Goal: Information Seeking & Learning: Find specific fact

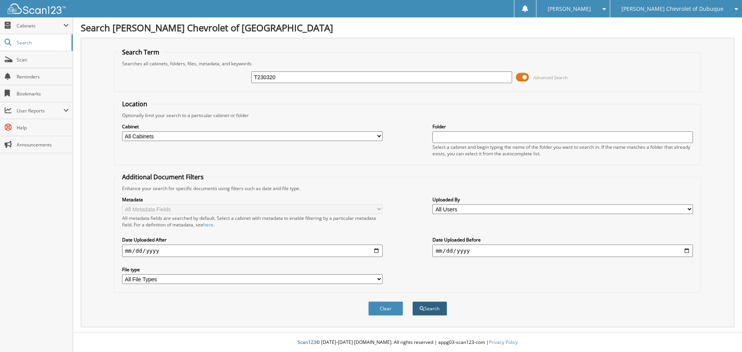
type input "T230320"
click at [425, 304] on button "Search" at bounding box center [430, 309] width 35 height 14
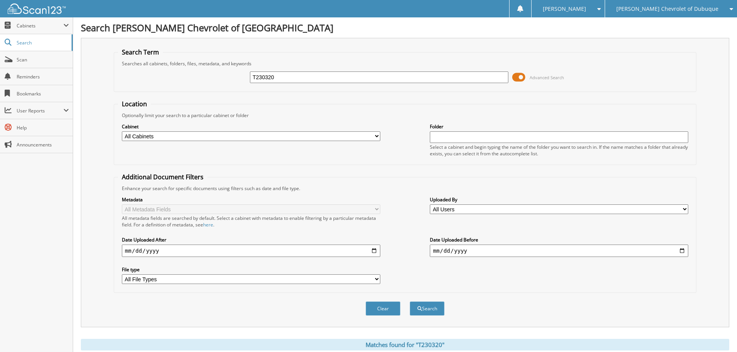
click at [425, 304] on button "Search" at bounding box center [427, 309] width 35 height 14
drag, startPoint x: 280, startPoint y: 79, endPoint x: 225, endPoint y: 84, distance: 54.8
click at [225, 84] on div "T230320 Advanced Search" at bounding box center [405, 77] width 574 height 21
paste input "1GCUDDE89PZ261225"
type input "1GCUDDE89PZ261225"
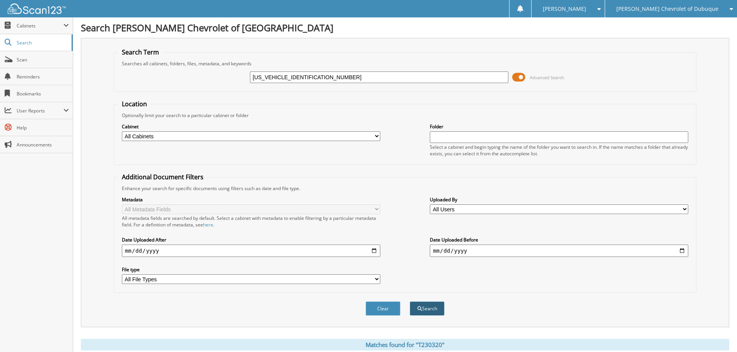
click at [421, 307] on button "Search" at bounding box center [427, 309] width 35 height 14
click at [457, 207] on select "All Users [PERSON_NAME] [PERSON_NAME] [PERSON_NAME] [PERSON_NAME] [PERSON_NAME]…" at bounding box center [559, 210] width 258 height 10
click at [9, 13] on img at bounding box center [37, 8] width 58 height 10
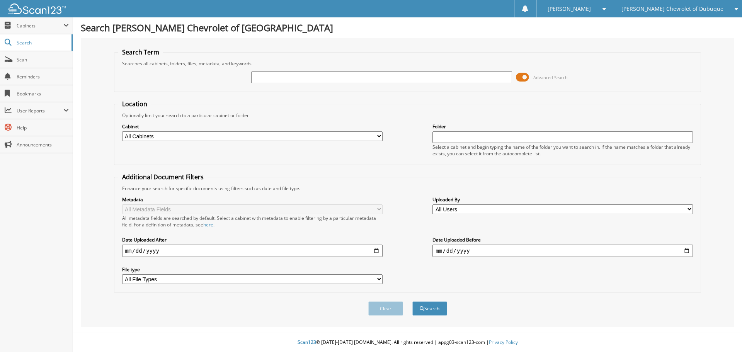
click at [370, 81] on input "text" at bounding box center [381, 78] width 261 height 12
type input "WALL"
click at [413, 302] on button "Search" at bounding box center [430, 309] width 35 height 14
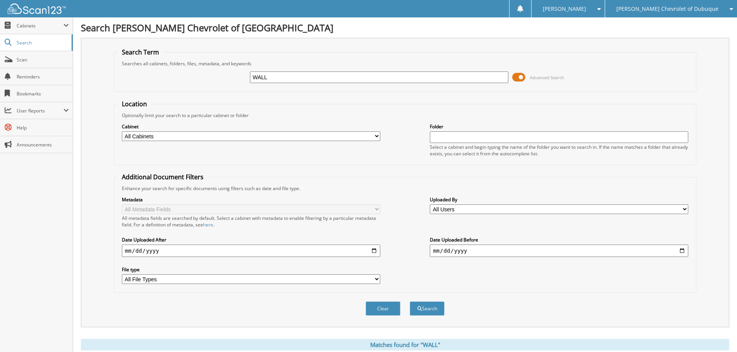
click at [452, 211] on select "All Users Aaron Carlson Abigail Fritz adam dubois Adam Pergande ALEX LINK Alex …" at bounding box center [559, 210] width 258 height 10
select select "29144"
click at [430, 205] on select "All Users Aaron Carlson Abigail Fritz adam dubois Adam Pergande ALEX LINK Alex …" at bounding box center [559, 210] width 258 height 10
click at [421, 301] on div "Clear Search" at bounding box center [405, 308] width 582 height 31
click at [427, 305] on button "Search" at bounding box center [427, 309] width 35 height 14
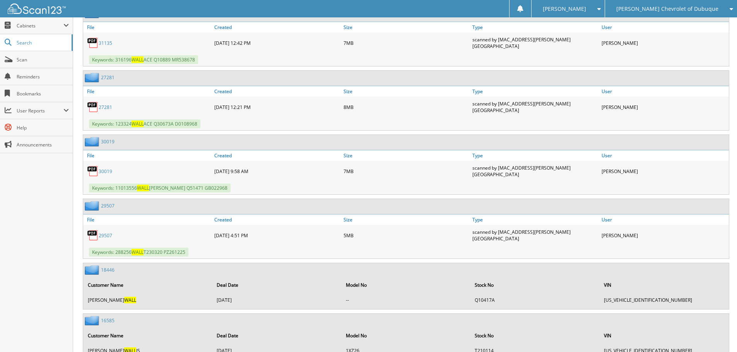
scroll to position [425, 0]
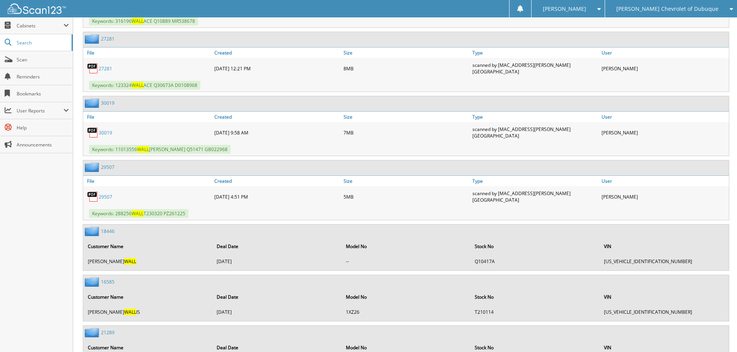
click at [106, 164] on link "29507" at bounding box center [108, 167] width 14 height 7
